Goal: Task Accomplishment & Management: Use online tool/utility

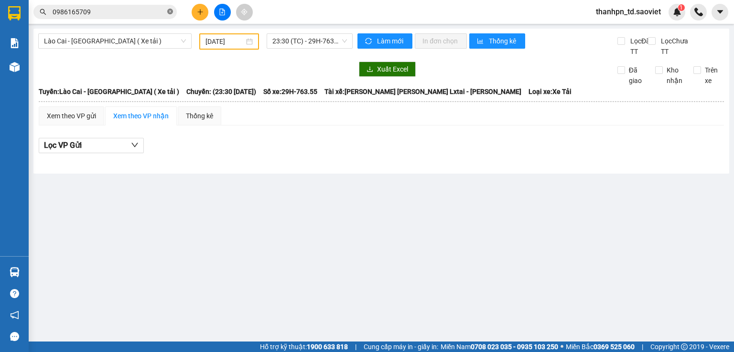
click at [168, 11] on icon "close-circle" at bounding box center [170, 12] width 6 height 6
click at [131, 10] on input "text" at bounding box center [109, 12] width 113 height 11
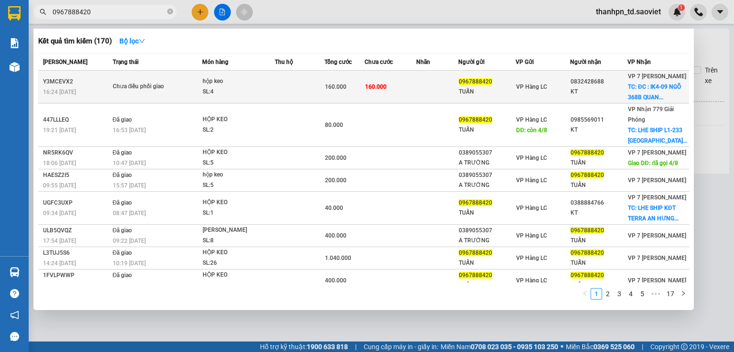
type input "0967888420"
click at [655, 101] on span "TC: ĐC : IK4-09 NGÕ 368B QUAN..." at bounding box center [654, 92] width 53 height 17
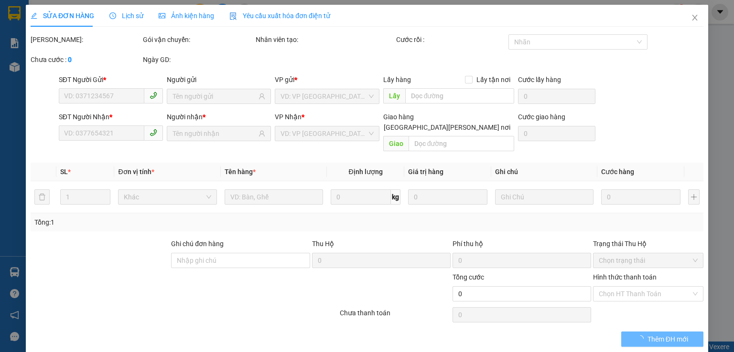
type input "0967888420"
type input "TUẤN"
type input "0832428688"
type input "KT"
checkbox input "true"
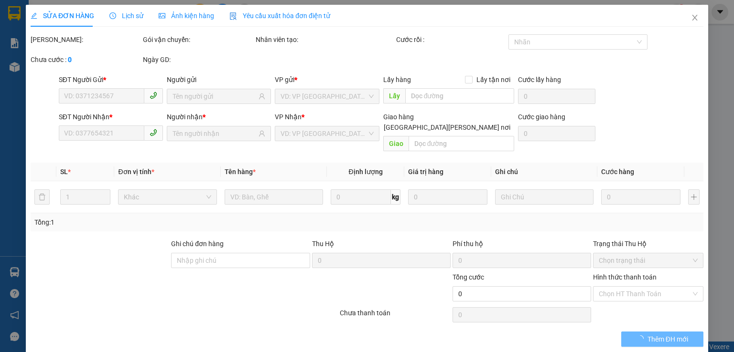
type input "ĐC : IK4-09 NGÕ 368B QUANG TRUNG HÀ ĐÔNG ( HN THU PHÍ)"
type input "160.000"
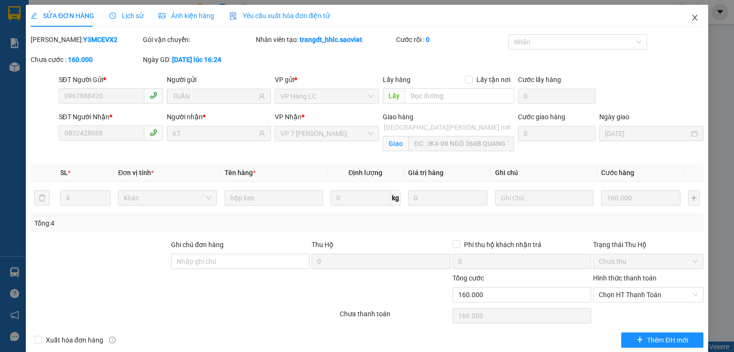
click at [682, 15] on span "Close" at bounding box center [694, 18] width 27 height 27
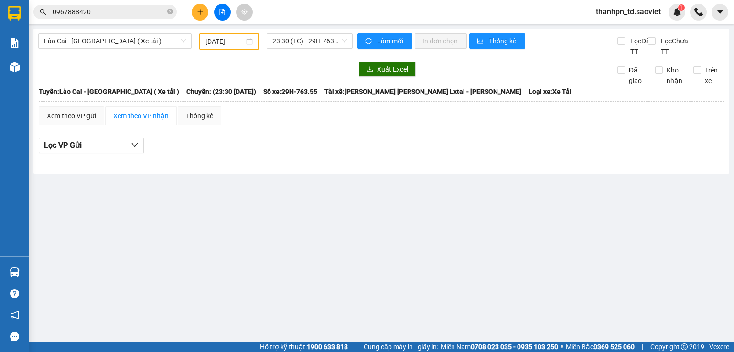
click at [130, 9] on input "0967888420" at bounding box center [109, 12] width 113 height 11
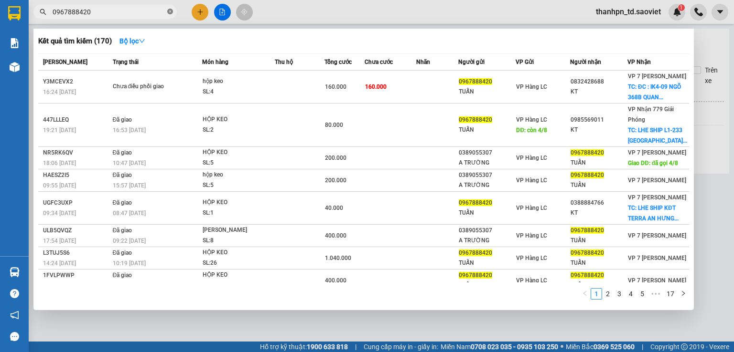
click at [172, 12] on icon "close-circle" at bounding box center [170, 12] width 6 height 6
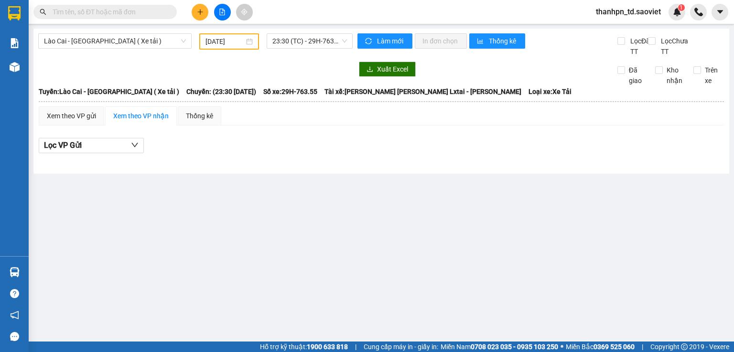
click at [138, 13] on input "text" at bounding box center [109, 12] width 113 height 11
click at [142, 16] on input "text" at bounding box center [109, 12] width 113 height 11
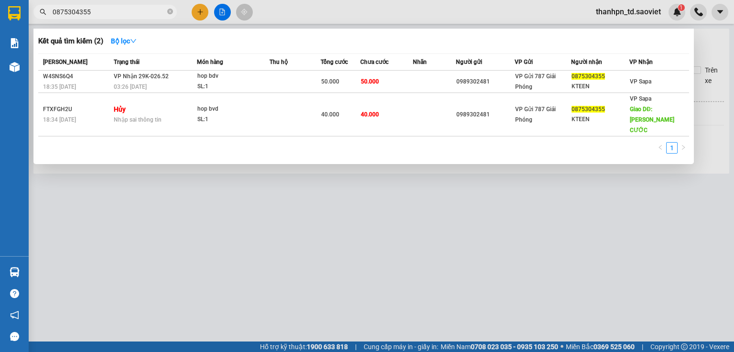
type input "0875304355"
